Goal: Task Accomplishment & Management: Manage account settings

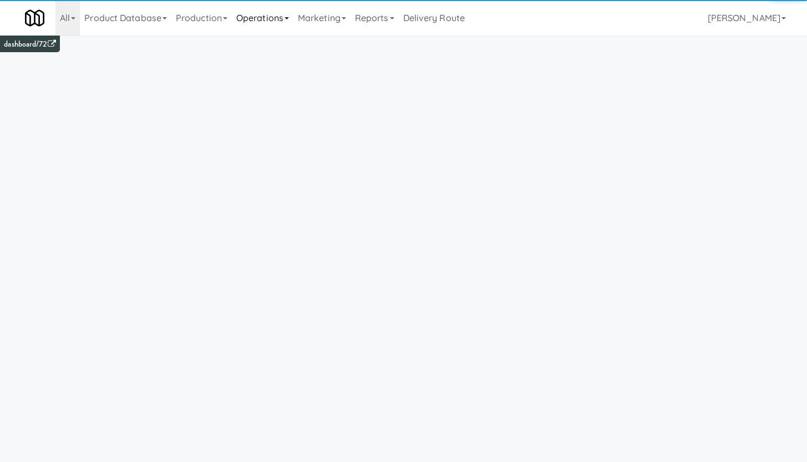
click at [269, 15] on link "Operations" at bounding box center [263, 18] width 62 height 36
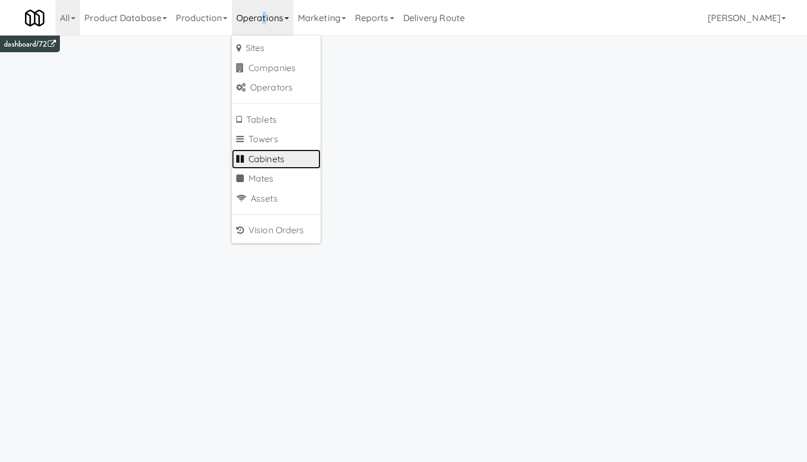
click at [262, 160] on link "Cabinets" at bounding box center [276, 159] width 89 height 20
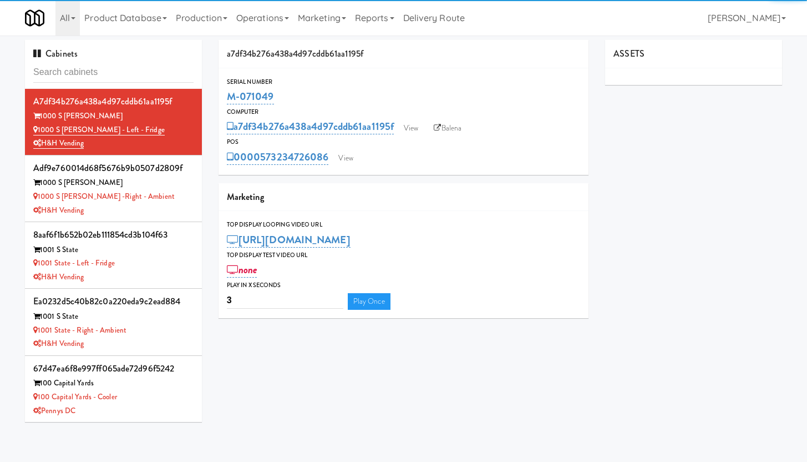
click at [87, 72] on input "text" at bounding box center [113, 72] width 160 height 21
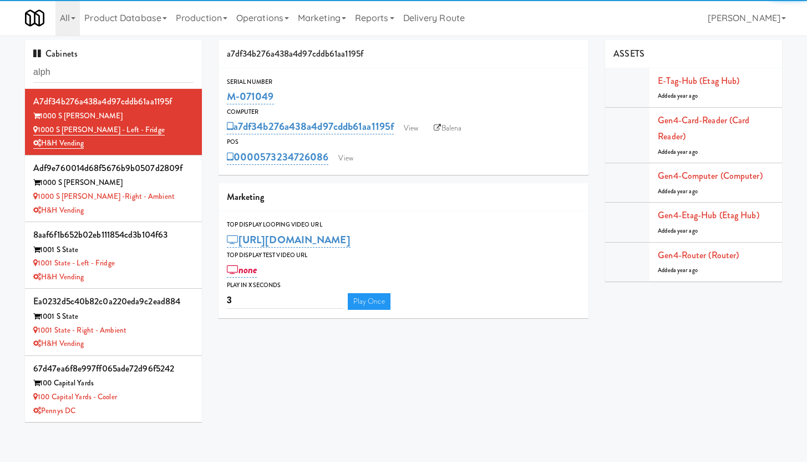
type input "alpha"
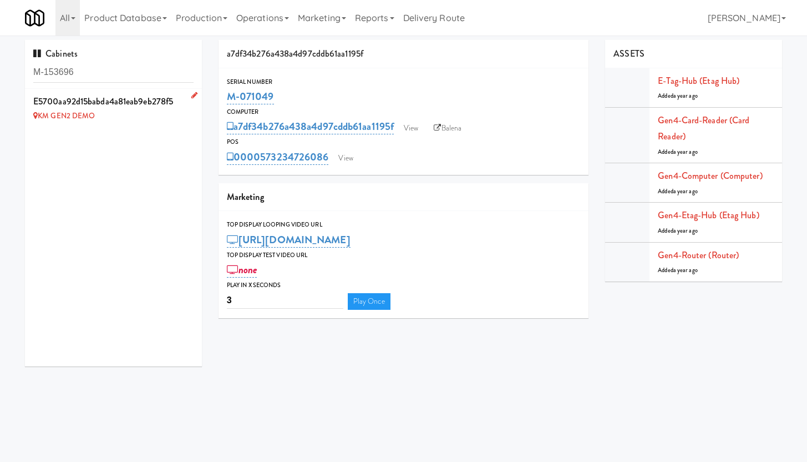
type input "M-153696"
click at [191, 97] on icon at bounding box center [194, 95] width 6 height 7
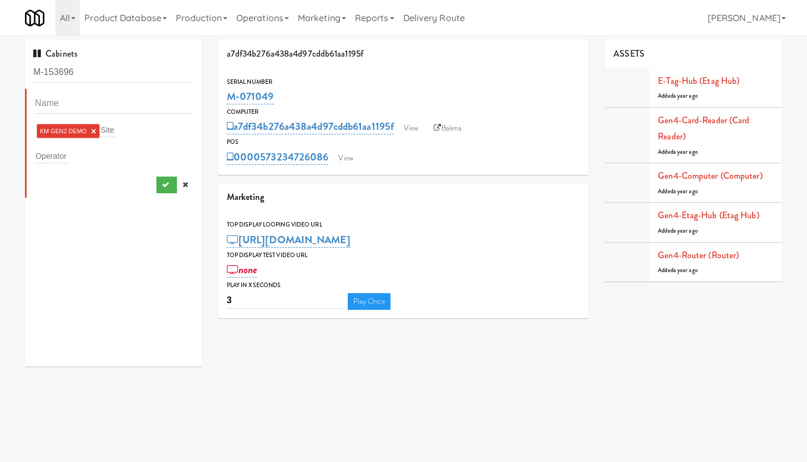
click at [94, 131] on link "×" at bounding box center [93, 130] width 5 height 9
click at [87, 133] on div "Site" at bounding box center [114, 130] width 159 height 16
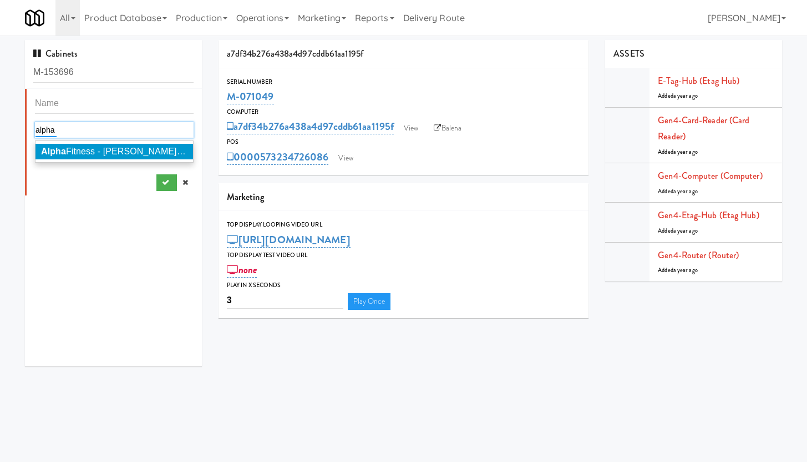
type input "alpha"
click at [127, 151] on span "Alpha Fitness - [PERSON_NAME] [PERSON_NAME]" at bounding box center [147, 150] width 212 height 9
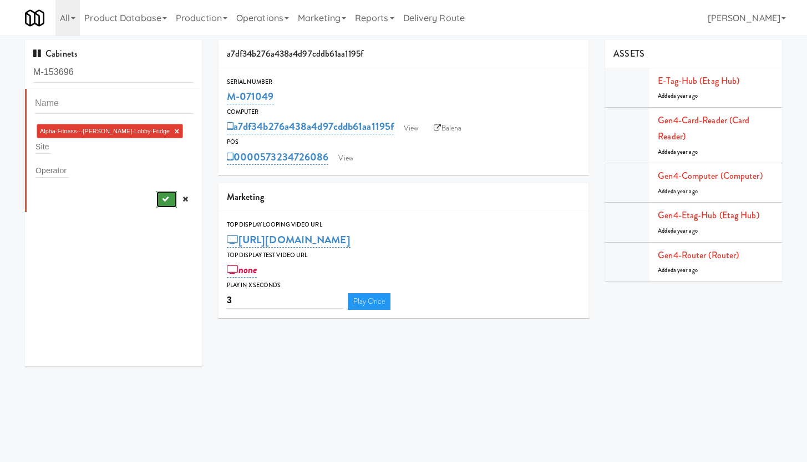
click at [162, 195] on icon "submit" at bounding box center [165, 198] width 7 height 7
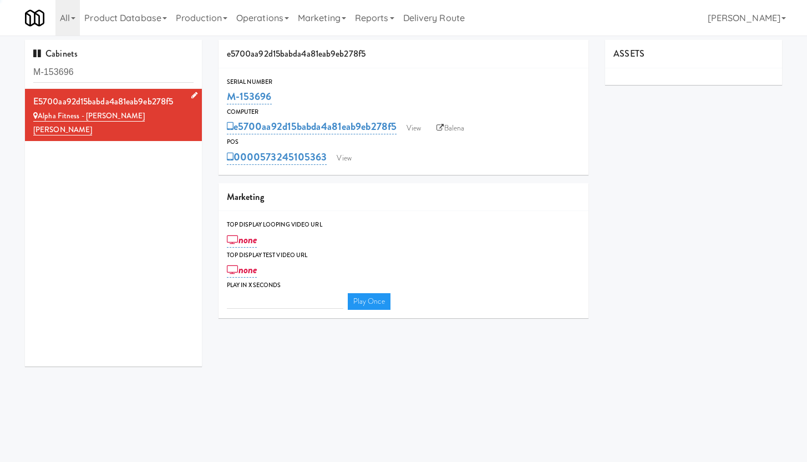
type input "3"
